Goal: Task Accomplishment & Management: Manage account settings

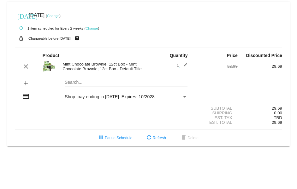
click at [184, 67] on mat-icon "edit" at bounding box center [184, 67] width 8 height 8
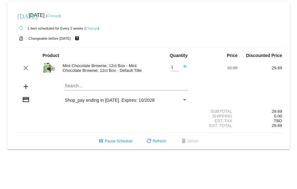
click at [76, 64] on div "Mint Chocolate Brownie; 12ct Box - Mint Chocolate Brownie; 12ct Box - Default T…" at bounding box center [103, 67] width 89 height 9
click at [183, 66] on mat-icon "send" at bounding box center [184, 68] width 8 height 8
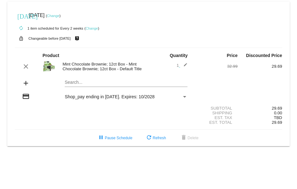
click at [93, 28] on link "Change" at bounding box center [91, 28] width 12 height 4
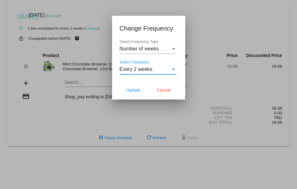
click at [172, 70] on div "Select Frequency" at bounding box center [173, 70] width 3 height 2
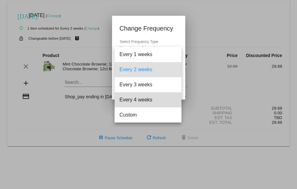
click at [151, 99] on span "Every 4 weeks" at bounding box center [147, 99] width 57 height 15
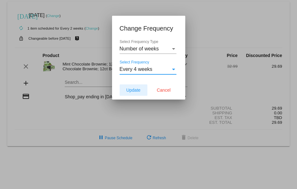
click at [137, 89] on span "Update" at bounding box center [133, 90] width 14 height 5
